Goal: Task Accomplishment & Management: Manage account settings

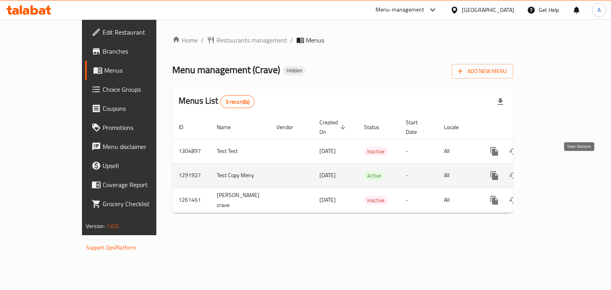
click at [555, 172] on icon "enhanced table" at bounding box center [551, 175] width 7 height 7
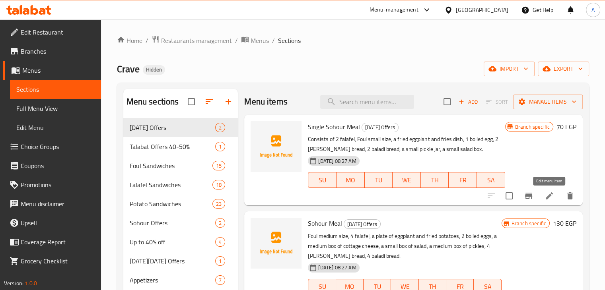
click at [551, 197] on icon at bounding box center [550, 196] width 10 height 10
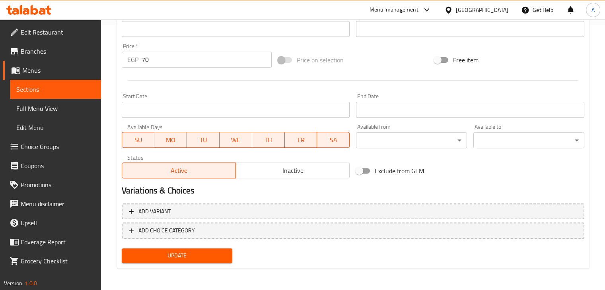
scroll to position [186, 0]
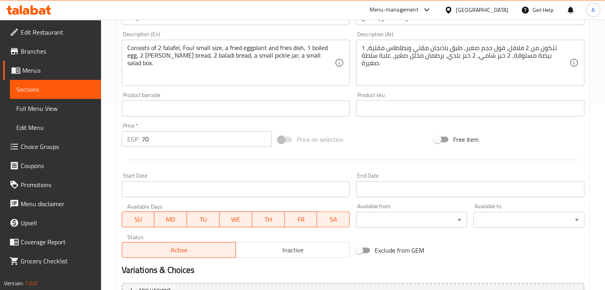
click at [219, 110] on input "text" at bounding box center [236, 109] width 228 height 16
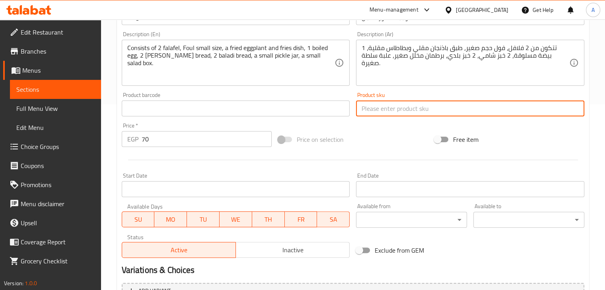
click at [445, 109] on input "text" at bounding box center [470, 109] width 228 height 16
click at [25, 96] on link "Sections" at bounding box center [55, 89] width 91 height 19
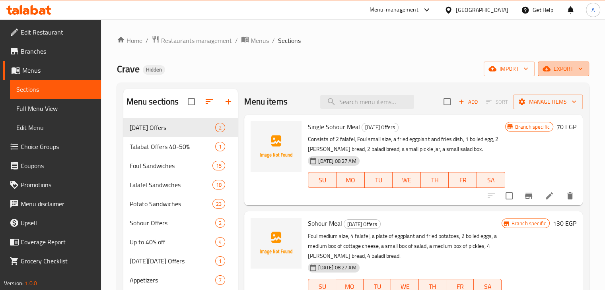
click at [560, 66] on span "export" at bounding box center [563, 69] width 39 height 10
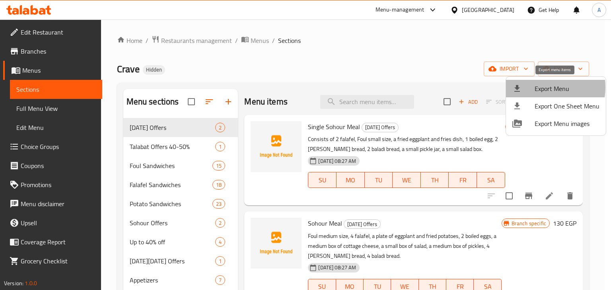
click at [540, 88] on span "Export Menu" at bounding box center [567, 89] width 65 height 10
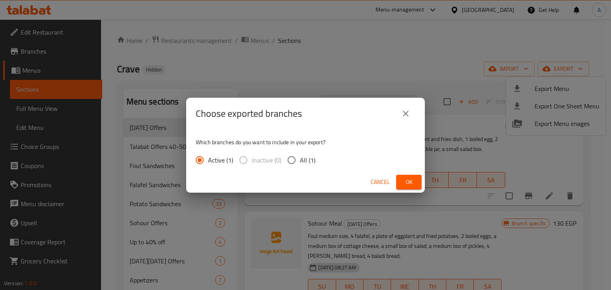
click at [401, 179] on button "Ok" at bounding box center [408, 182] width 25 height 15
